Goal: Find specific page/section: Find specific page/section

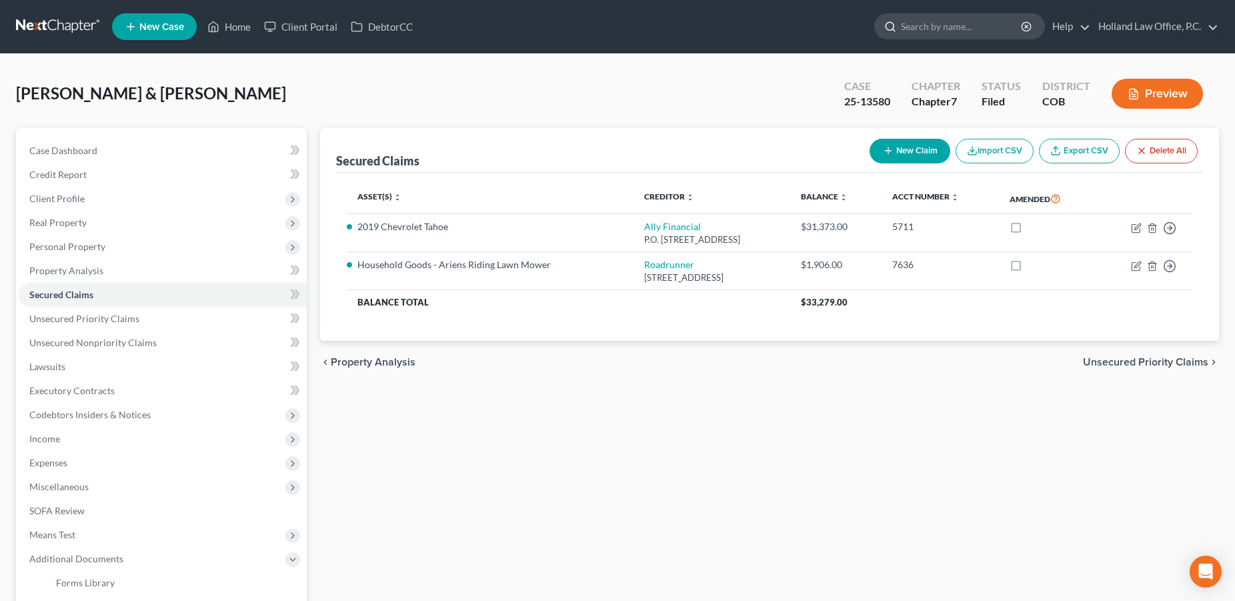
click at [953, 31] on input "search" at bounding box center [962, 26] width 122 height 25
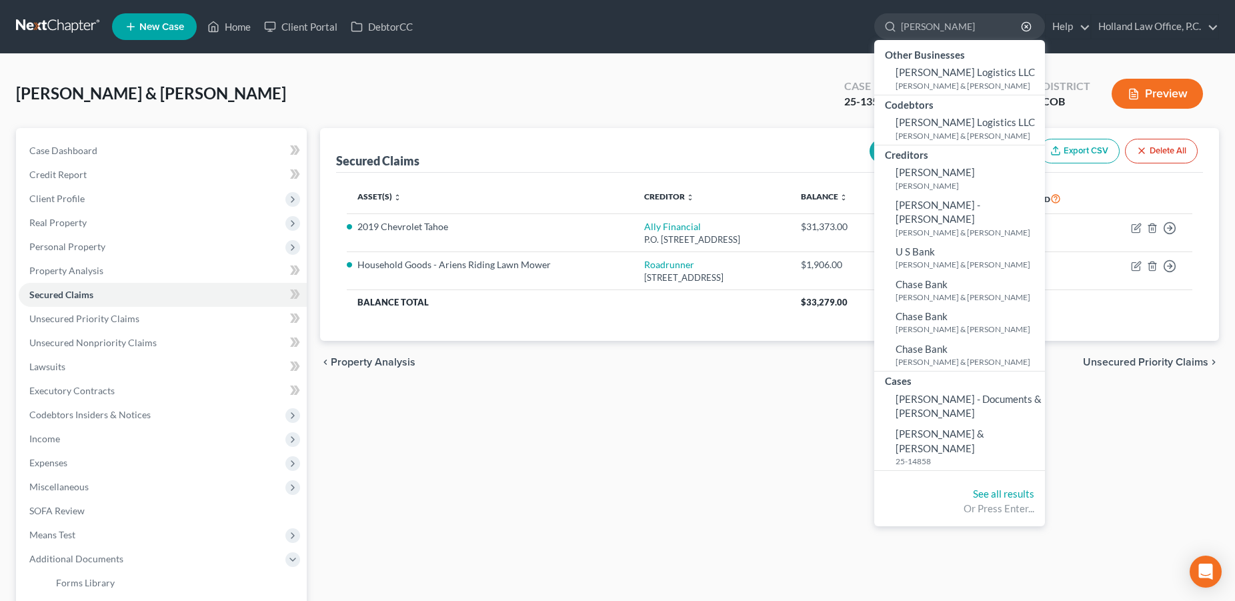
type input "[PERSON_NAME]"
click at [249, 69] on div "[PERSON_NAME] & [PERSON_NAME] Upgraded Case 25-13580 Chapter Chapter 7 Status F…" at bounding box center [617, 429] width 1235 height 751
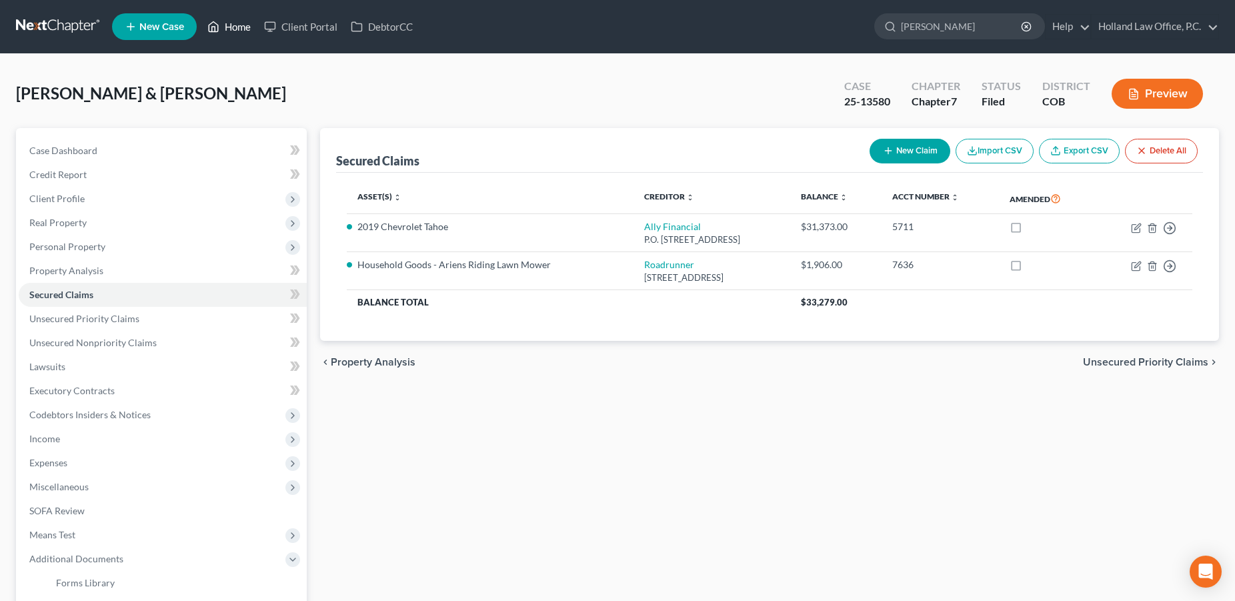
click at [243, 25] on link "Home" at bounding box center [229, 27] width 57 height 24
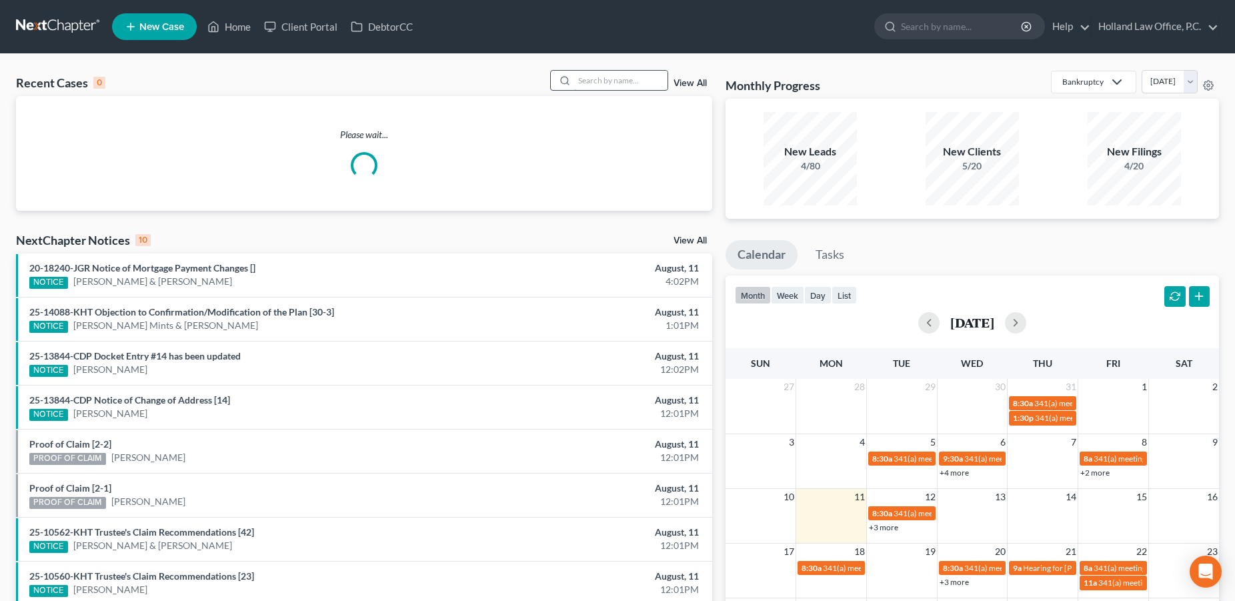
click at [603, 84] on input "search" at bounding box center [620, 80] width 93 height 19
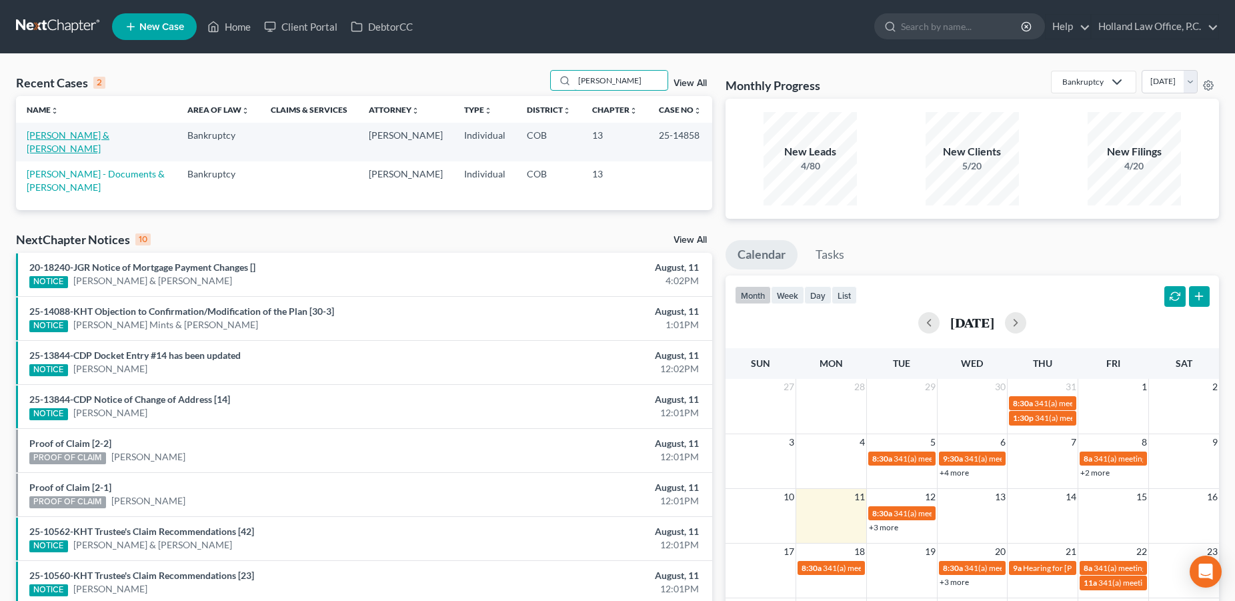
type input "[PERSON_NAME]"
click at [46, 135] on link "[PERSON_NAME] & [PERSON_NAME]" at bounding box center [68, 141] width 83 height 25
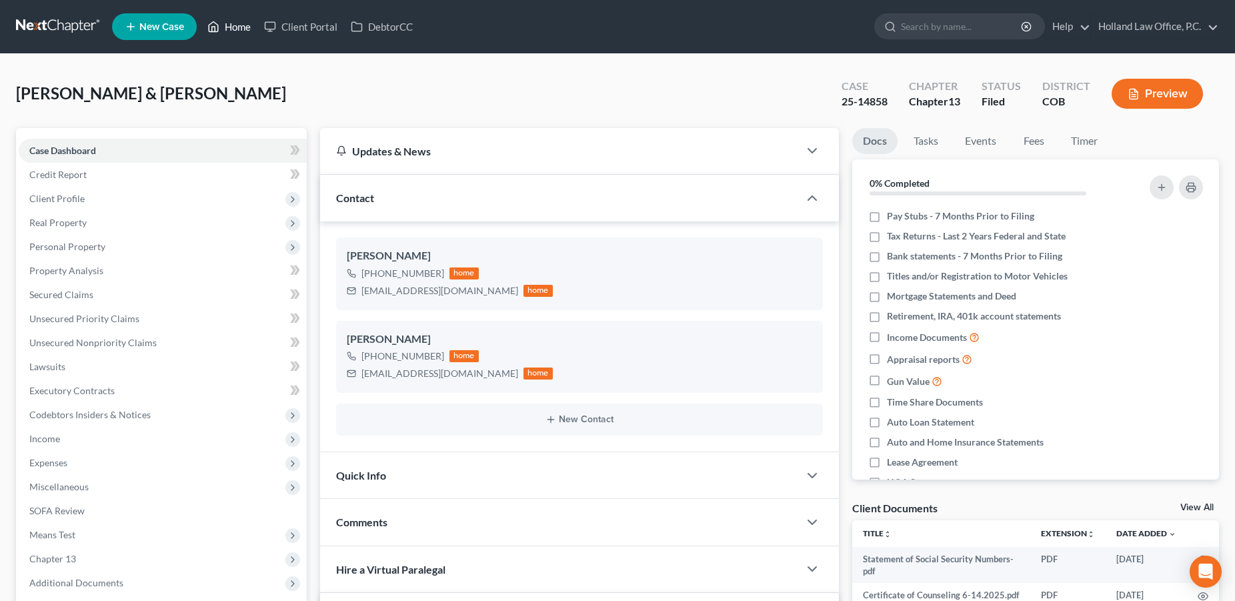
click at [250, 31] on link "Home" at bounding box center [229, 27] width 57 height 24
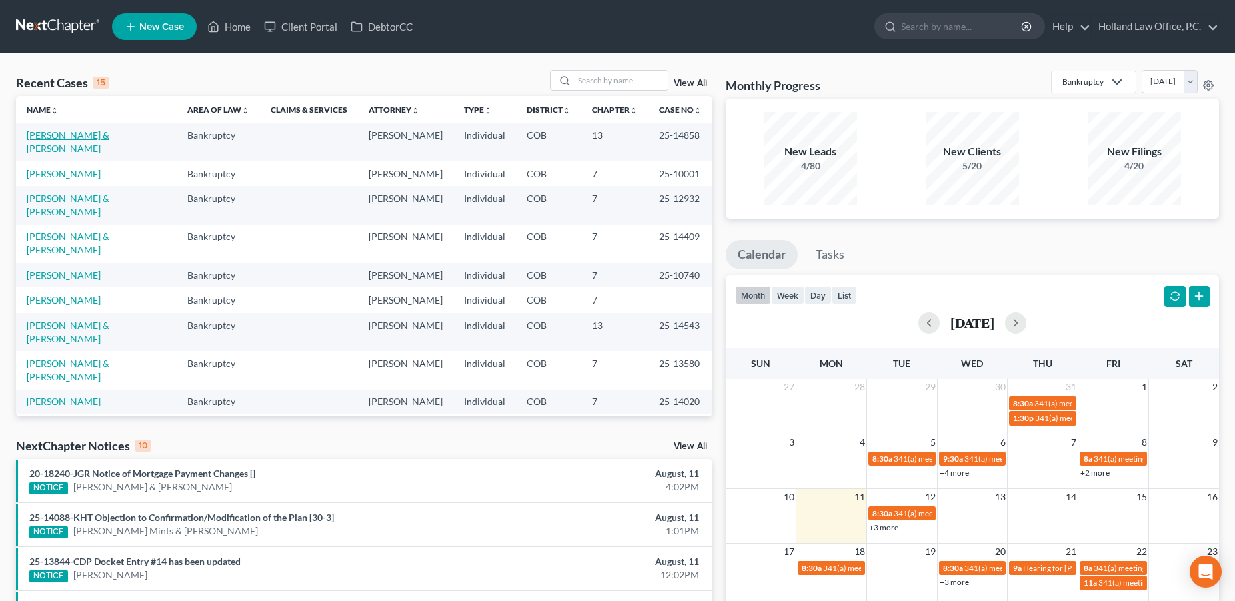
click at [70, 139] on link "[PERSON_NAME] & [PERSON_NAME]" at bounding box center [68, 141] width 83 height 25
